Goal: Navigation & Orientation: Understand site structure

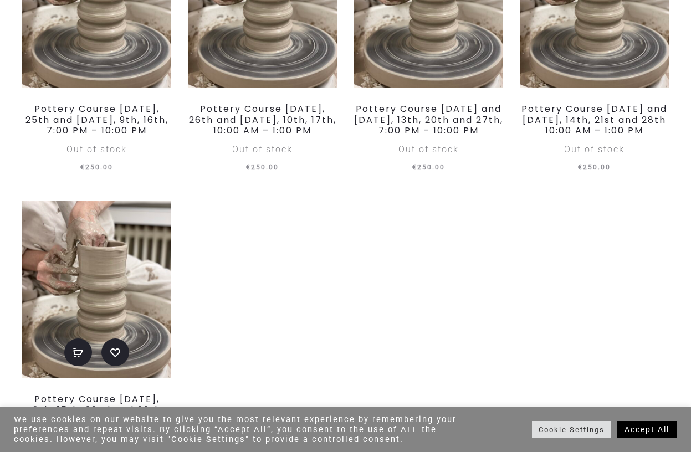
scroll to position [763, 0]
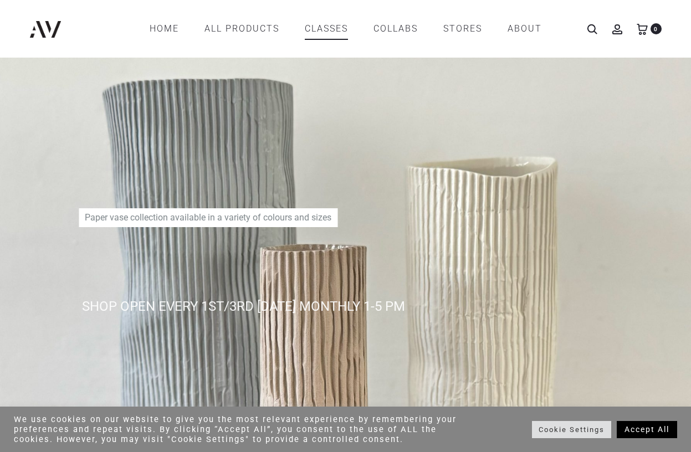
click at [331, 29] on link "CLASSES" at bounding box center [326, 28] width 43 height 19
click at [388, 23] on link "COLLABS" at bounding box center [395, 28] width 44 height 19
click at [462, 29] on link "STORES" at bounding box center [462, 28] width 39 height 19
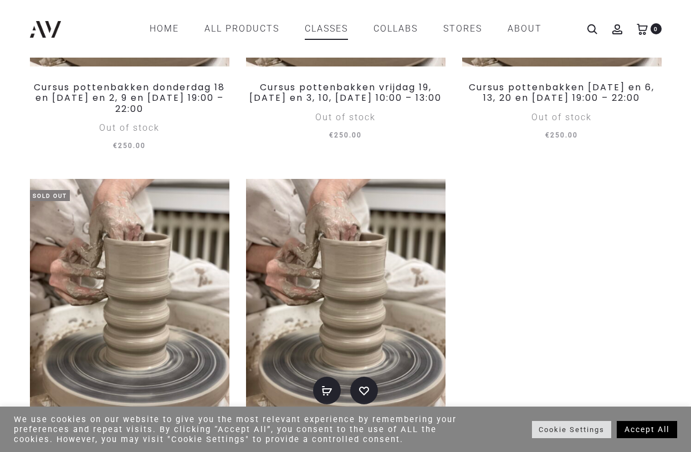
scroll to position [161, 0]
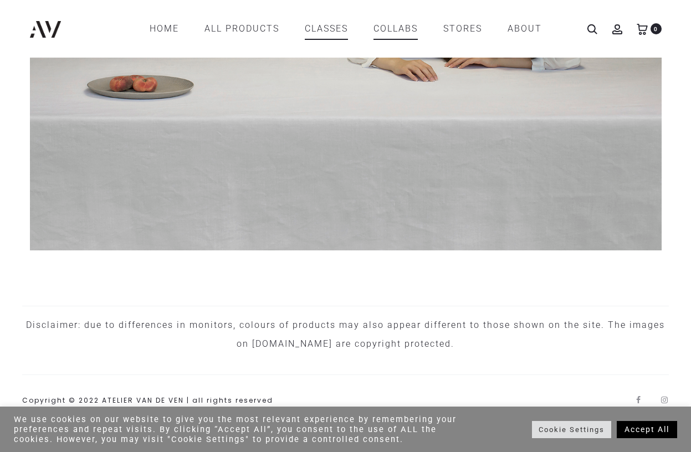
scroll to position [921, 0]
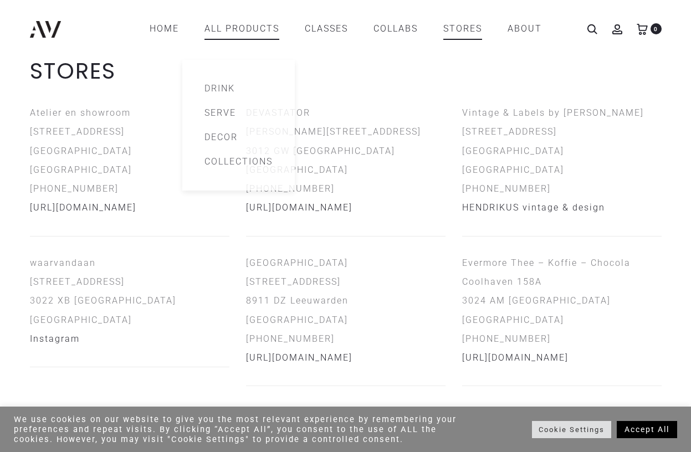
click at [224, 29] on link "All products" at bounding box center [241, 28] width 75 height 19
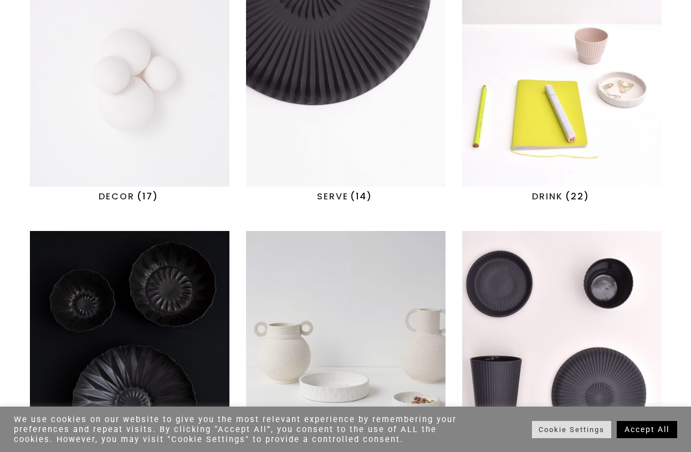
scroll to position [551, 0]
